Goal: Task Accomplishment & Management: Use online tool/utility

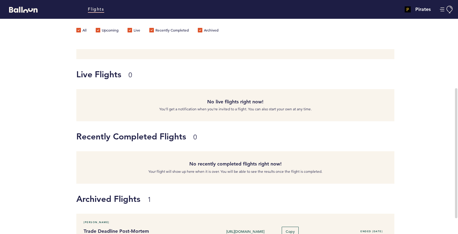
scroll to position [72, 0]
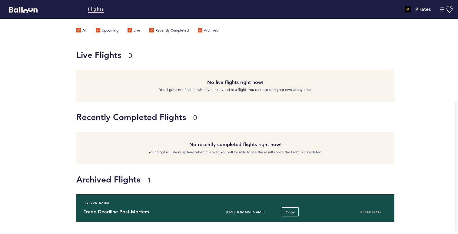
click at [139, 212] on h4 "Trade Deadline Post-Mortem" at bounding box center [144, 211] width 121 height 7
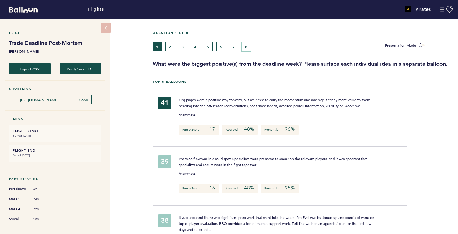
click at [246, 48] on button "8" at bounding box center [246, 46] width 9 height 9
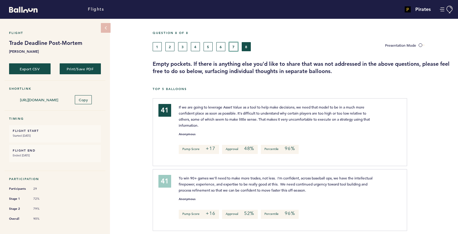
click at [236, 48] on button "7" at bounding box center [233, 46] width 9 height 9
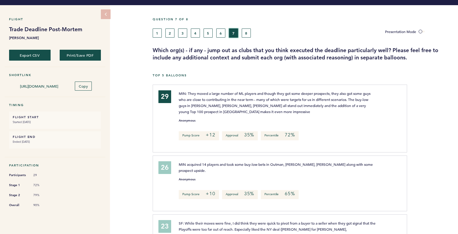
scroll to position [12, 0]
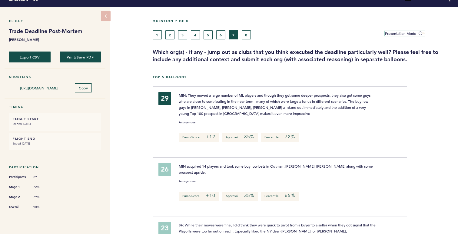
click at [399, 34] on span "Presentation Mode" at bounding box center [400, 33] width 31 height 5
click at [0, 0] on input "Presentation Mode" at bounding box center [0, 0] width 0 height 0
click at [248, 32] on button "8" at bounding box center [246, 34] width 9 height 9
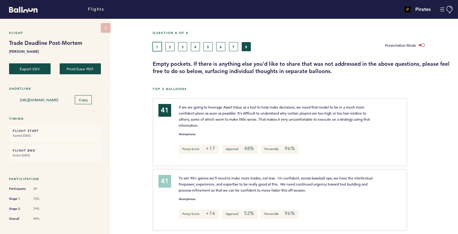
click at [156, 47] on button "1" at bounding box center [157, 46] width 9 height 9
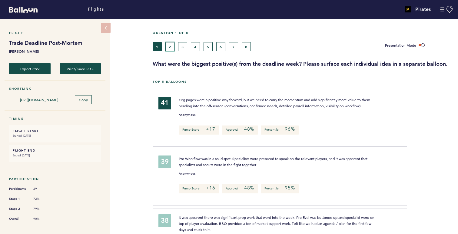
click at [173, 50] on button "2" at bounding box center [170, 46] width 9 height 9
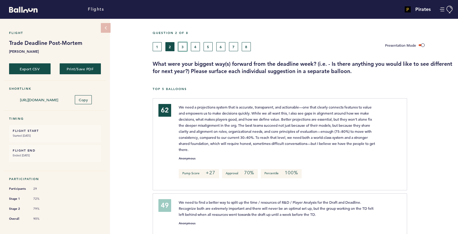
click at [181, 48] on button "3" at bounding box center [182, 46] width 9 height 9
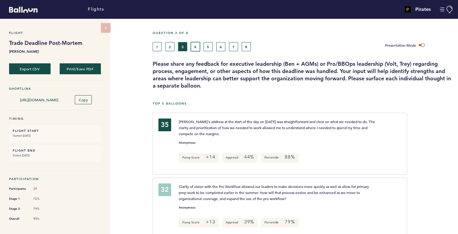
click at [193, 45] on button "4" at bounding box center [195, 46] width 9 height 9
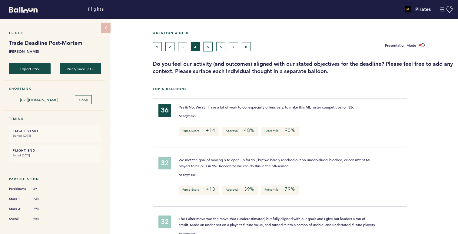
click at [204, 45] on button "5" at bounding box center [208, 46] width 9 height 9
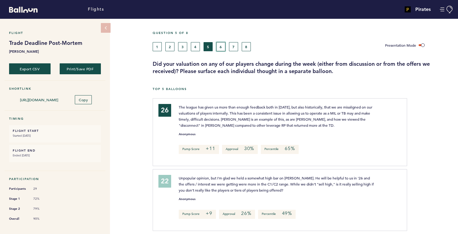
click at [219, 49] on button "6" at bounding box center [221, 46] width 9 height 9
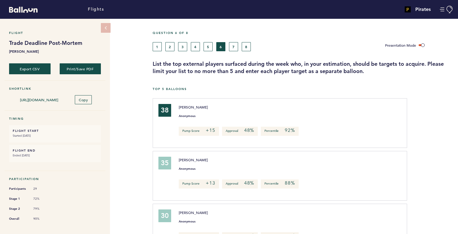
click at [228, 48] on div "1 2 3 4 5 6 7 8" at bounding box center [264, 46] width 223 height 9
click at [229, 48] on button "7" at bounding box center [233, 46] width 9 height 9
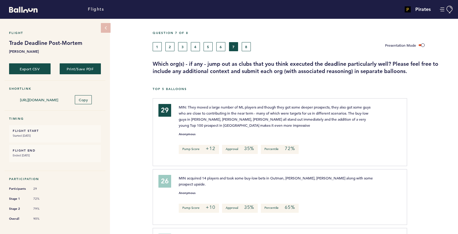
click at [241, 49] on div "1 2 3 4 5 6 7 8" at bounding box center [264, 46] width 223 height 9
click at [244, 49] on button "8" at bounding box center [246, 46] width 9 height 9
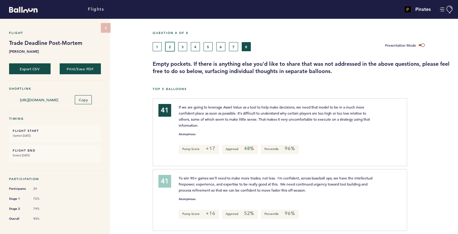
click at [169, 49] on button "2" at bounding box center [170, 46] width 9 height 9
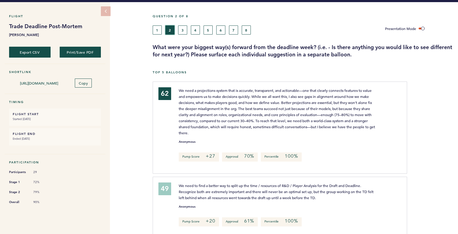
scroll to position [16, 0]
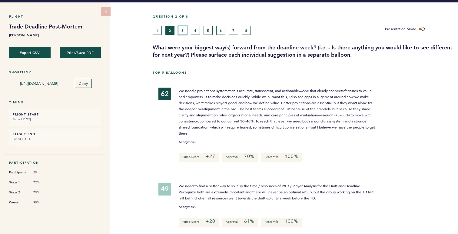
click at [181, 33] on button "3" at bounding box center [182, 30] width 9 height 9
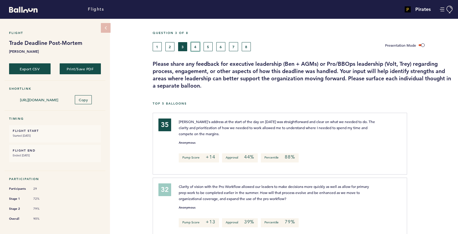
click at [193, 47] on button "4" at bounding box center [195, 46] width 9 height 9
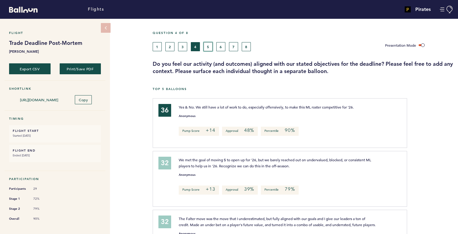
click at [208, 48] on button "5" at bounding box center [208, 46] width 9 height 9
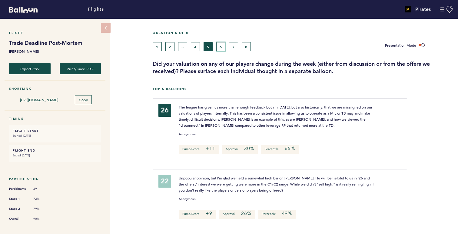
click at [220, 45] on button "6" at bounding box center [221, 46] width 9 height 9
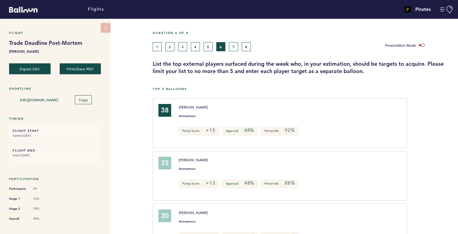
click at [239, 47] on div "1 2 3 4 5 6 7 8" at bounding box center [264, 46] width 223 height 9
click at [237, 47] on button "7" at bounding box center [233, 46] width 9 height 9
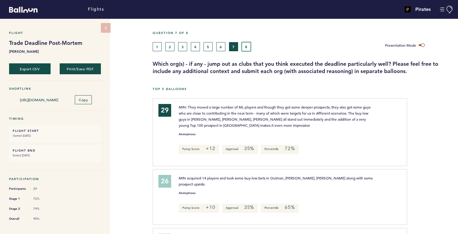
click at [246, 47] on button "8" at bounding box center [246, 46] width 9 height 9
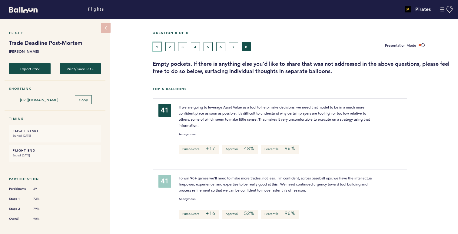
click at [154, 50] on button "1" at bounding box center [157, 46] width 9 height 9
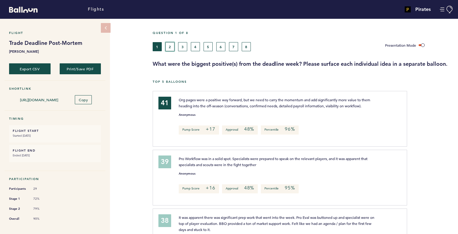
click at [173, 47] on button "2" at bounding box center [170, 46] width 9 height 9
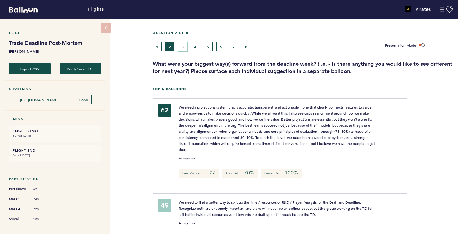
click at [181, 47] on button "3" at bounding box center [182, 46] width 9 height 9
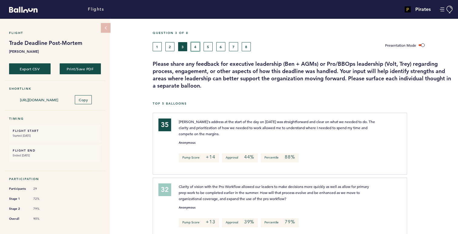
click at [194, 46] on button "4" at bounding box center [195, 46] width 9 height 9
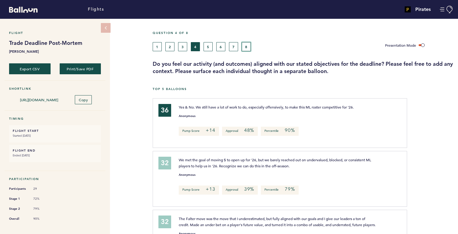
click at [246, 45] on button "8" at bounding box center [246, 46] width 9 height 9
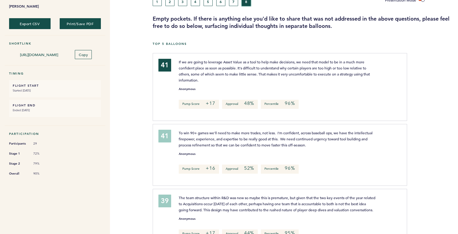
scroll to position [44, 0]
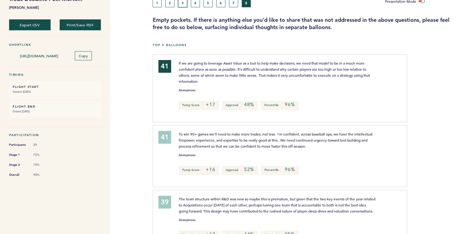
click at [182, 2] on button "3" at bounding box center [182, 2] width 9 height 9
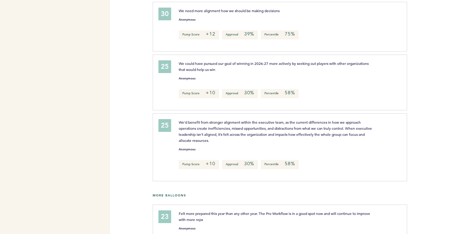
scroll to position [239, 0]
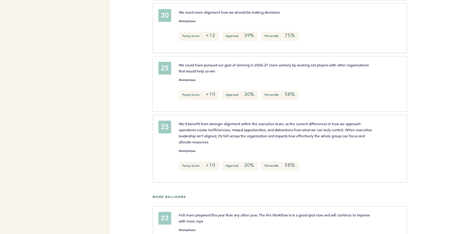
click at [213, 167] on em "+10" at bounding box center [210, 165] width 9 height 6
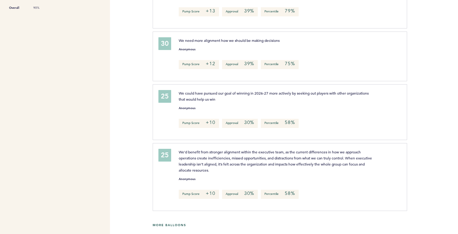
scroll to position [0, 0]
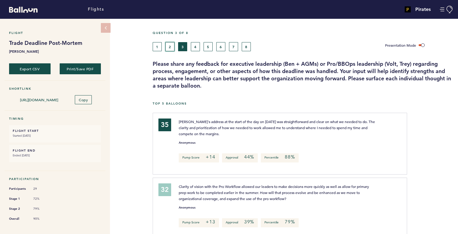
click at [169, 46] on button "2" at bounding box center [170, 46] width 9 height 9
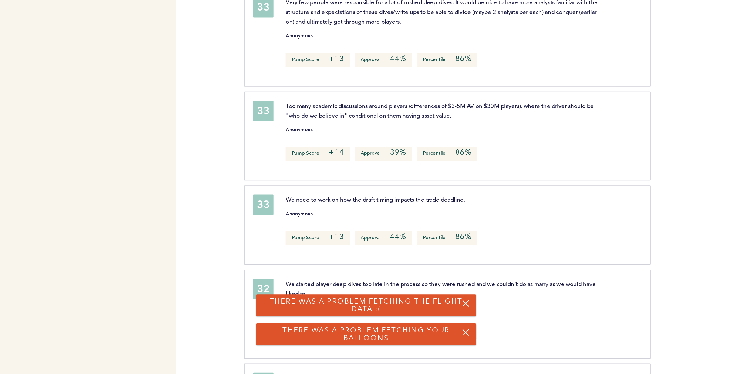
scroll to position [799, 0]
